Goal: Book appointment/travel/reservation

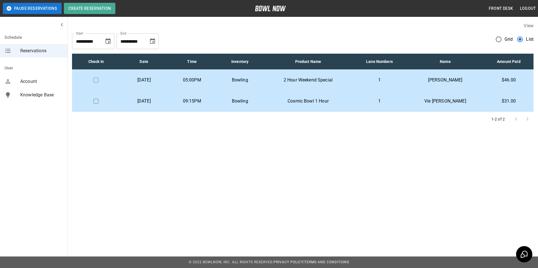
click at [528, 28] on label "View" at bounding box center [529, 25] width 10 height 5
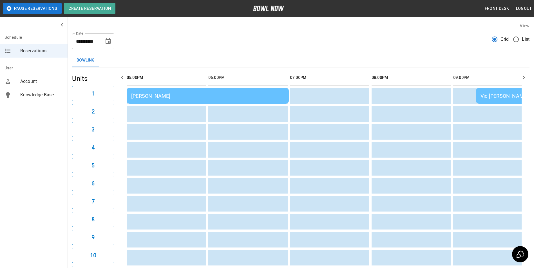
click at [523, 40] on span "List" at bounding box center [526, 39] width 8 height 7
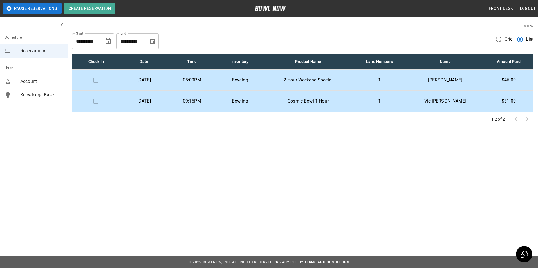
click at [301, 50] on div "Check In Date Time Inventory Product Name Lane Numbers Name Amount Paid Saturda…" at bounding box center [302, 87] width 461 height 77
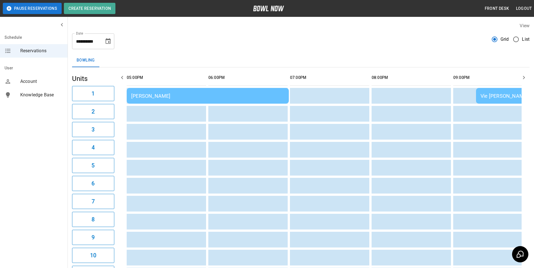
drag, startPoint x: 533, startPoint y: 42, endPoint x: 519, endPoint y: 45, distance: 14.5
drag, startPoint x: 519, startPoint y: 45, endPoint x: 526, endPoint y: 39, distance: 9.2
click at [526, 39] on span "List" at bounding box center [526, 39] width 8 height 7
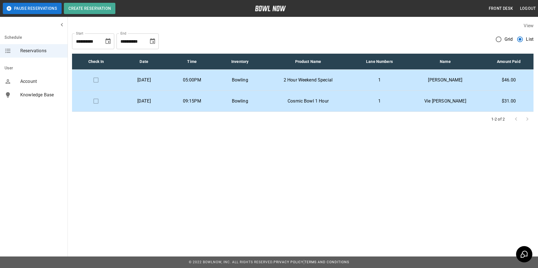
click at [402, 100] on p "1" at bounding box center [379, 101] width 45 height 7
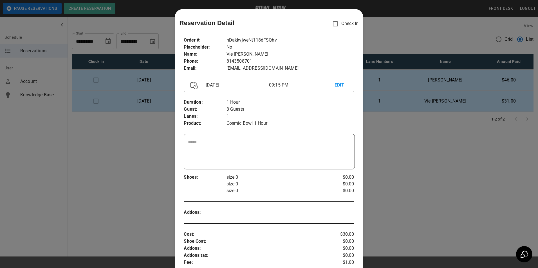
scroll to position [9, 0]
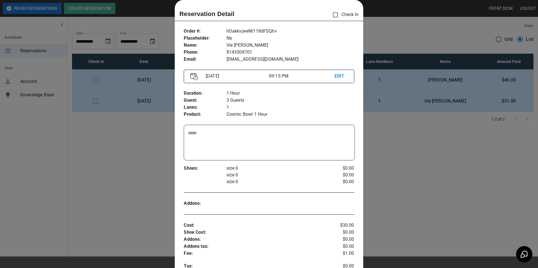
click at [404, 178] on div at bounding box center [269, 134] width 538 height 268
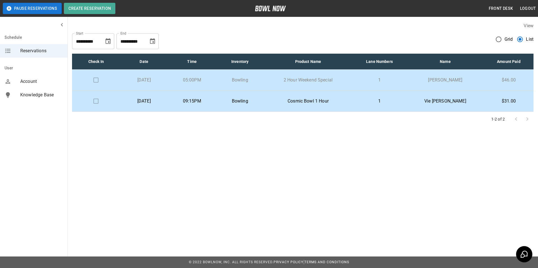
click at [324, 82] on p "2 Hour Weekend Special" at bounding box center [307, 80] width 79 height 7
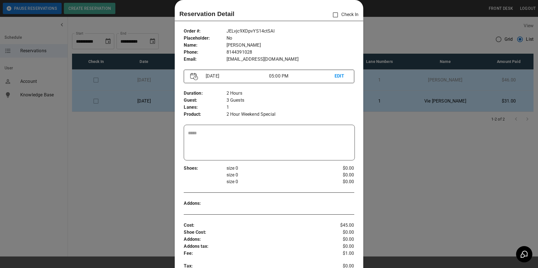
click at [417, 148] on div at bounding box center [269, 134] width 538 height 268
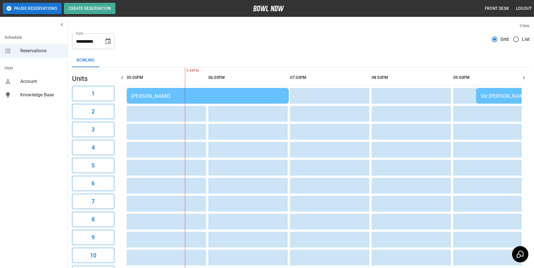
drag, startPoint x: 538, startPoint y: 57, endPoint x: 473, endPoint y: 52, distance: 64.9
click at [426, 47] on div "**********" at bounding box center [300, 39] width 457 height 20
